Goal: Navigation & Orientation: Find specific page/section

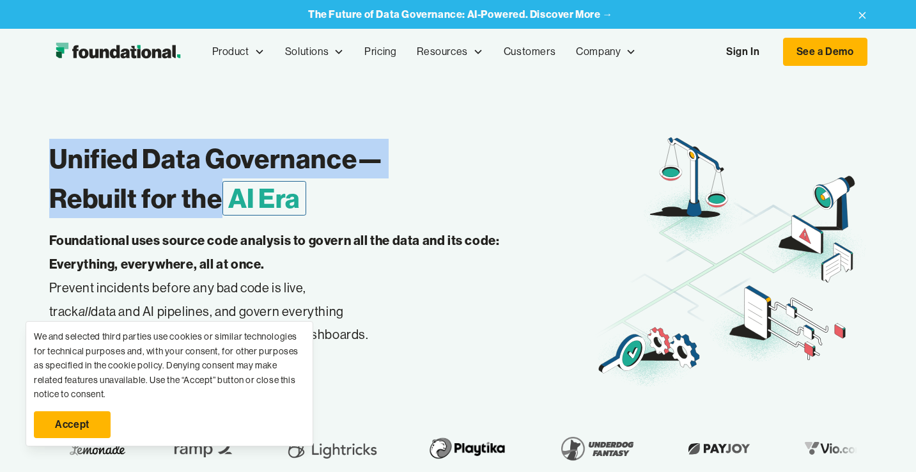
drag, startPoint x: 29, startPoint y: 158, endPoint x: 221, endPoint y: 210, distance: 198.5
click at [221, 210] on div "Unified Data Governance— Rebuilt for the AI Era Foundational uses source code a…" at bounding box center [458, 296] width 916 height 442
click at [221, 210] on h1 "Unified Data Governance— Rebuilt for the AI Era" at bounding box center [321, 179] width 545 height 80
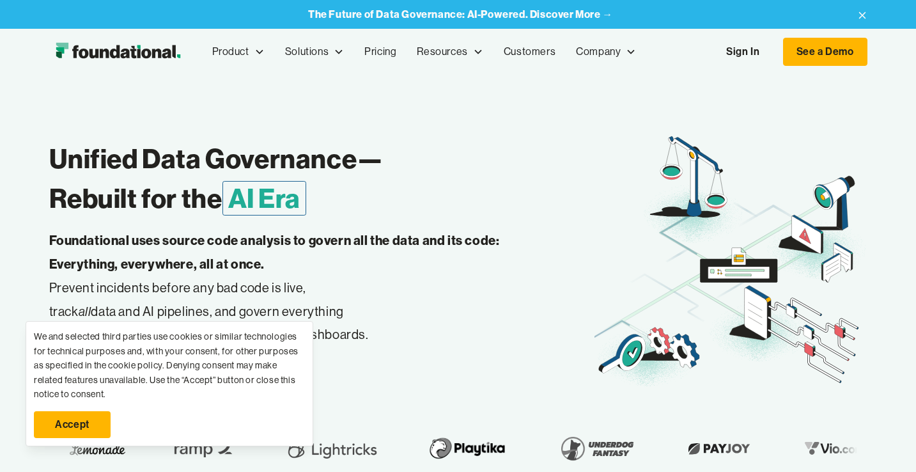
click at [66, 426] on link "Accept" at bounding box center [72, 424] width 77 height 27
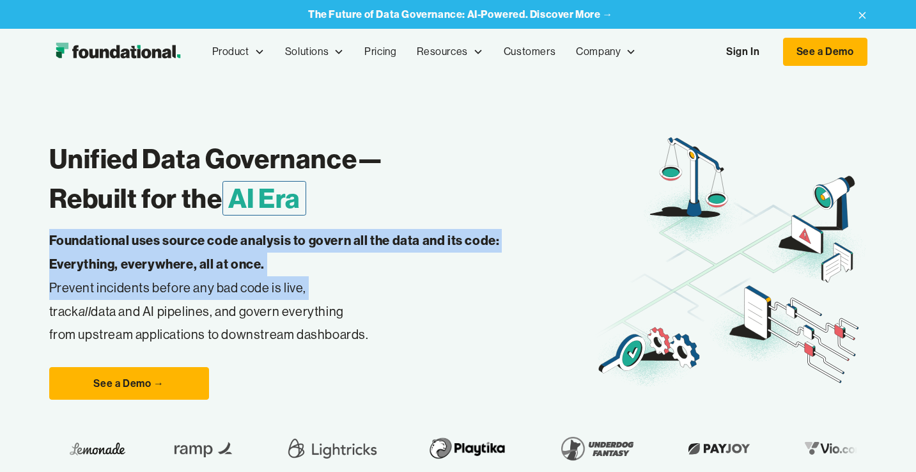
drag, startPoint x: 44, startPoint y: 240, endPoint x: 42, endPoint y: 302, distance: 62.0
click at [42, 302] on div "Unified Data Governance— Rebuilt for the AI Era Foundational uses source code a…" at bounding box center [458, 296] width 916 height 442
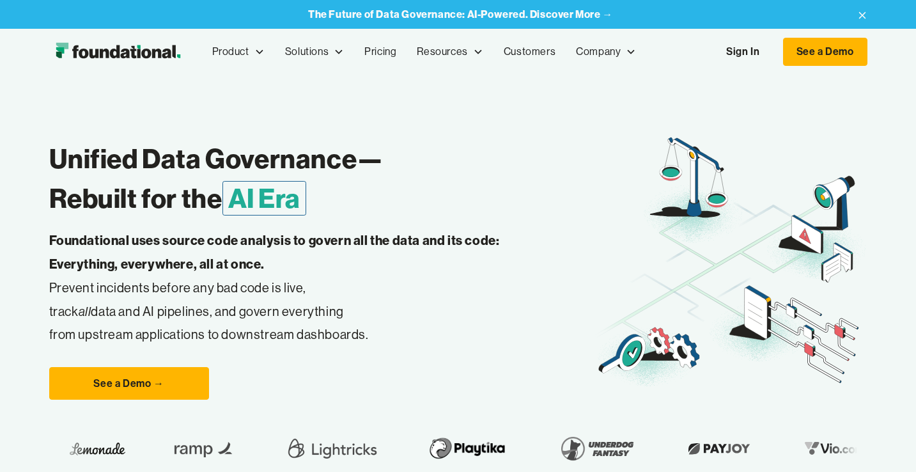
click at [42, 302] on div "Unified Data Governance— Rebuilt for the AI Era Foundational uses source code a…" at bounding box center [458, 296] width 916 height 442
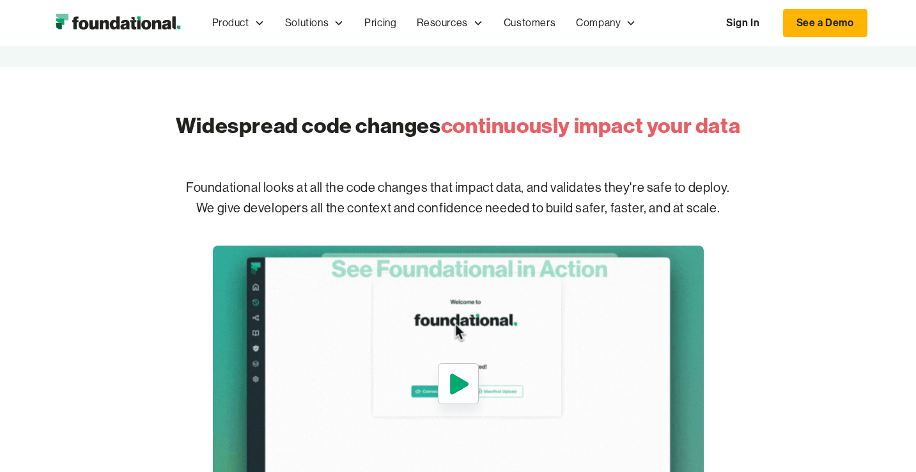
scroll to position [445, 0]
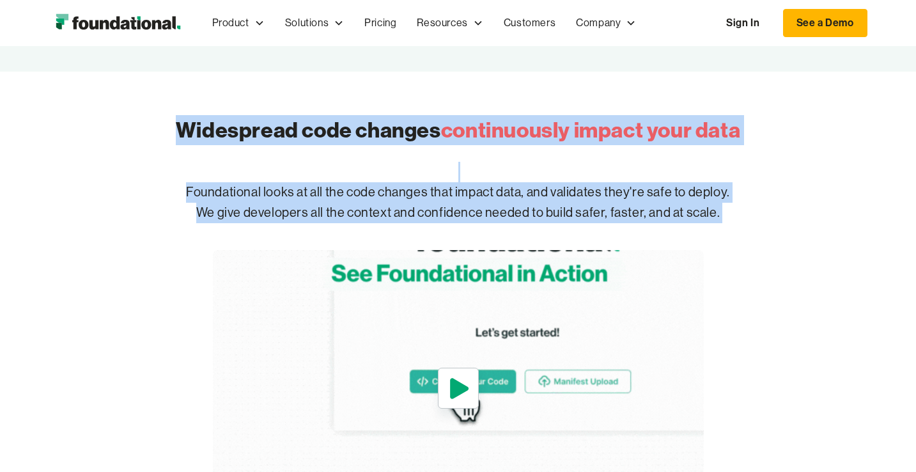
drag, startPoint x: 162, startPoint y: 86, endPoint x: 156, endPoint y: 228, distance: 142.0
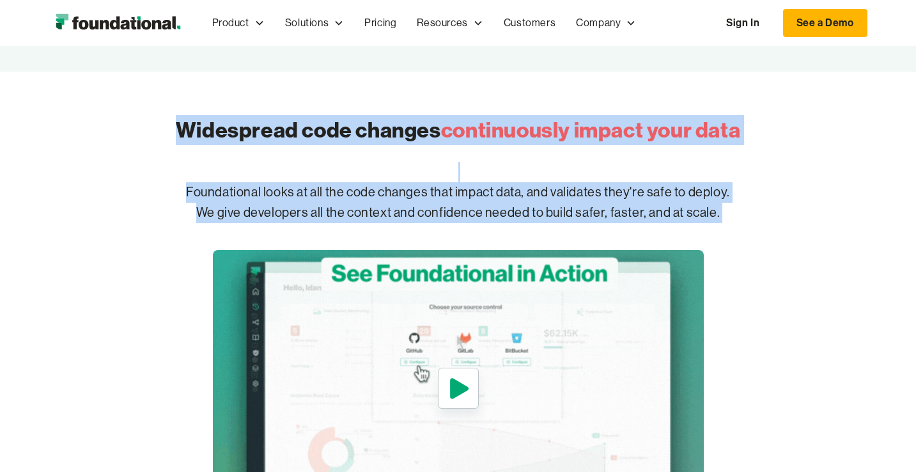
click at [156, 228] on div "Widespread code changes continuously impact your data Foundational looks at all…" at bounding box center [458, 299] width 654 height 454
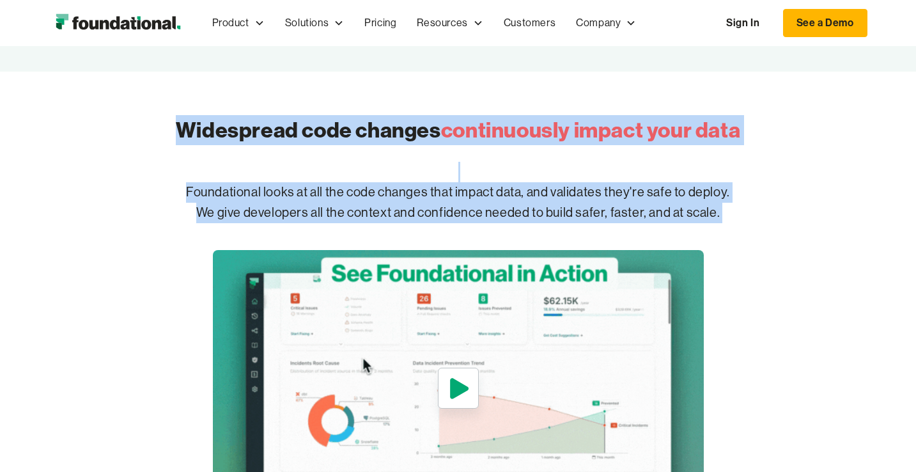
click at [156, 228] on p "Foundational looks at all the code changes that impact data, and validates they…" at bounding box center [458, 203] width 654 height 82
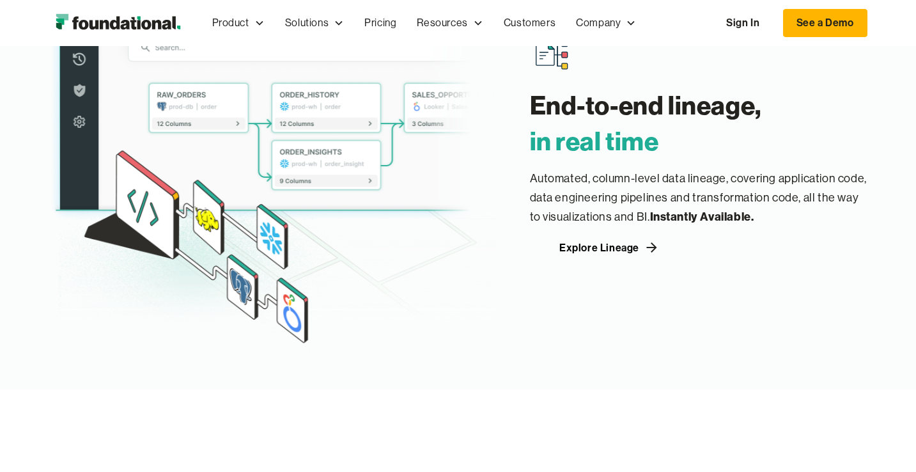
scroll to position [1459, 0]
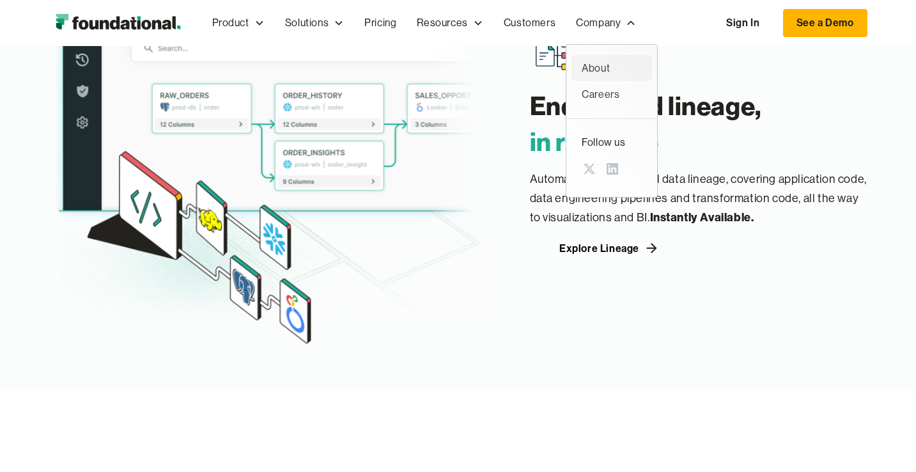
click at [624, 79] on link "About" at bounding box center [611, 68] width 81 height 27
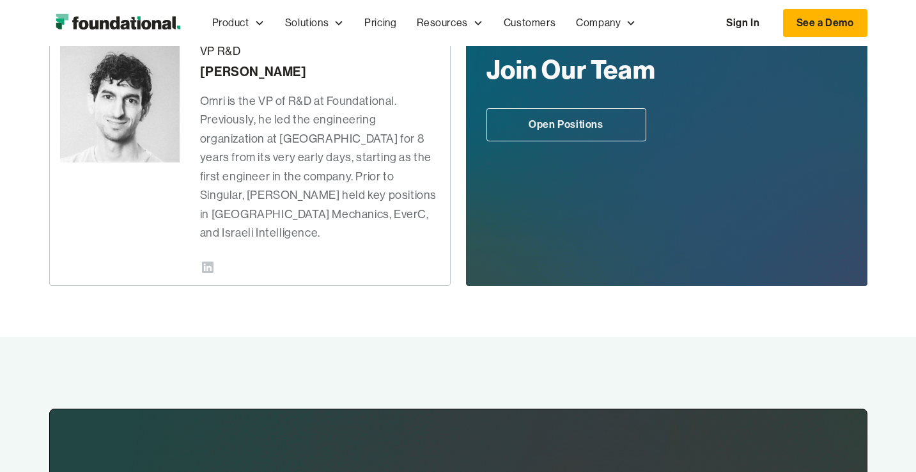
scroll to position [567, 0]
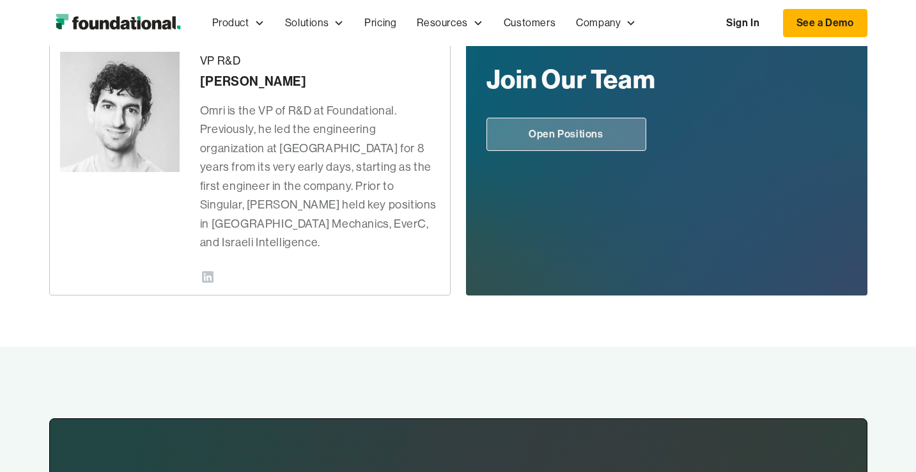
click at [567, 123] on link "Open Positions" at bounding box center [566, 134] width 160 height 33
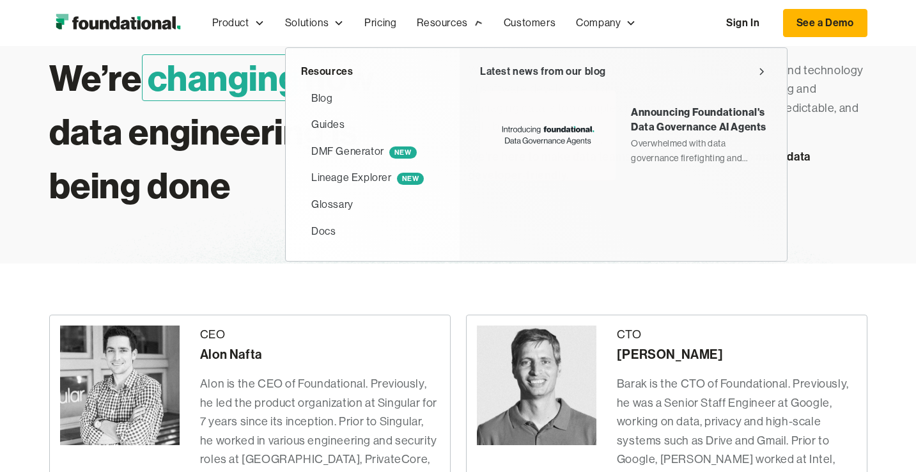
scroll to position [0, 0]
